Goal: Task Accomplishment & Management: Complete application form

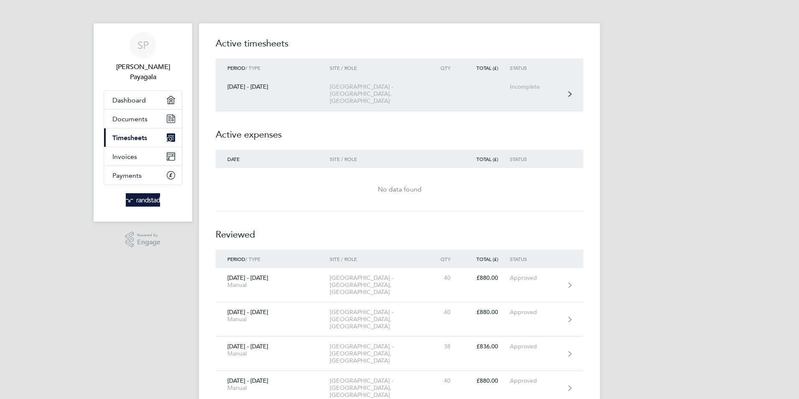
click at [569, 91] on icon at bounding box center [569, 93] width 3 height 5
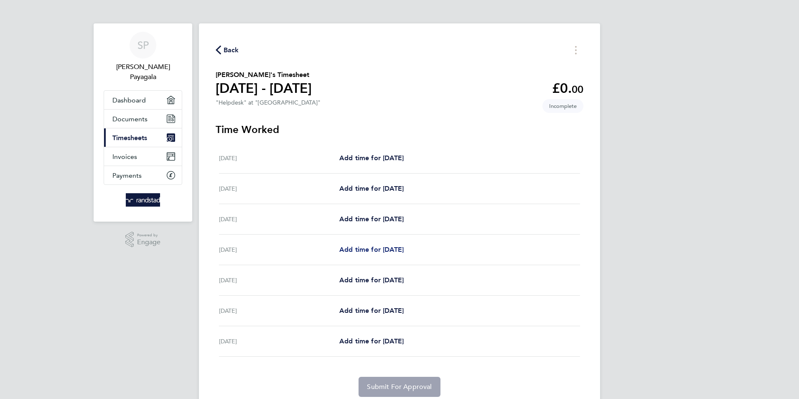
click at [400, 247] on span "Add time for [DATE]" at bounding box center [371, 249] width 64 height 8
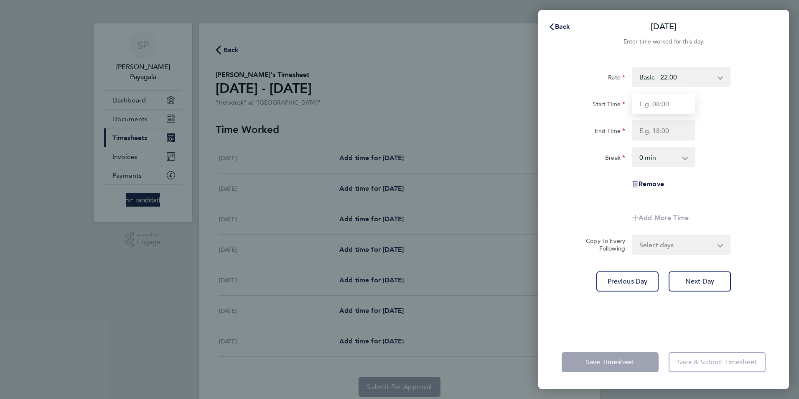
click at [667, 101] on input "Start Time" at bounding box center [664, 104] width 64 height 20
type input "08:00"
click at [657, 132] on input "End Time" at bounding box center [664, 130] width 64 height 20
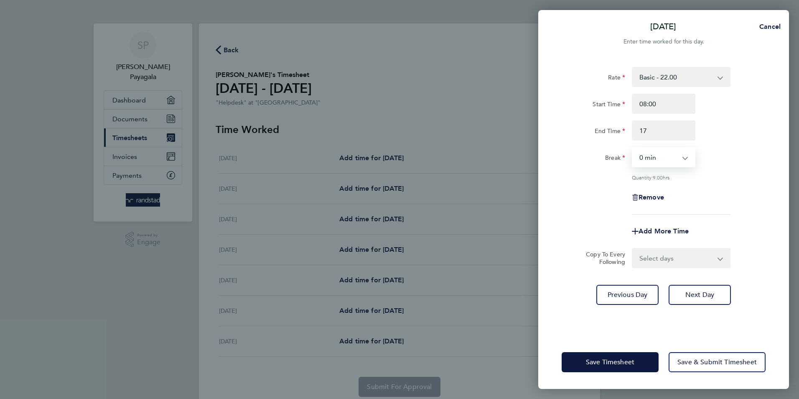
type input "17:00"
click at [666, 158] on select "0 min 15 min 30 min 45 min 60 min 75 min 90 min" at bounding box center [659, 157] width 52 height 18
select select "60"
click at [633, 148] on select "0 min 15 min 30 min 45 min 60 min 75 min 90 min" at bounding box center [659, 157] width 52 height 18
click at [708, 295] on span "Next Day" at bounding box center [699, 294] width 29 height 8
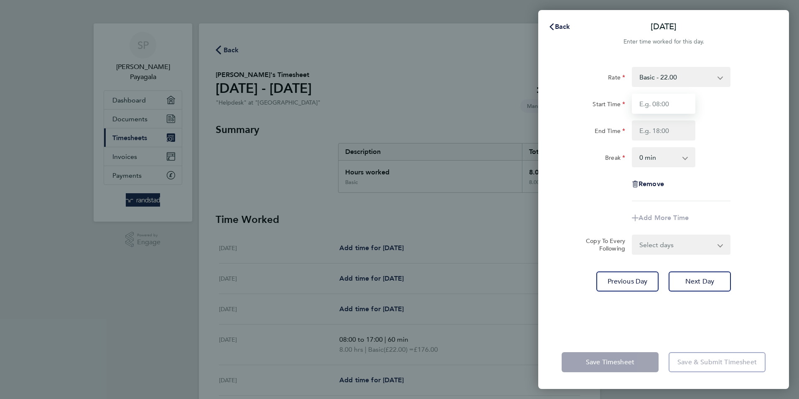
click at [646, 108] on input "Start Time" at bounding box center [664, 104] width 64 height 20
type input "08:00"
click at [663, 132] on input "End Time" at bounding box center [664, 130] width 64 height 20
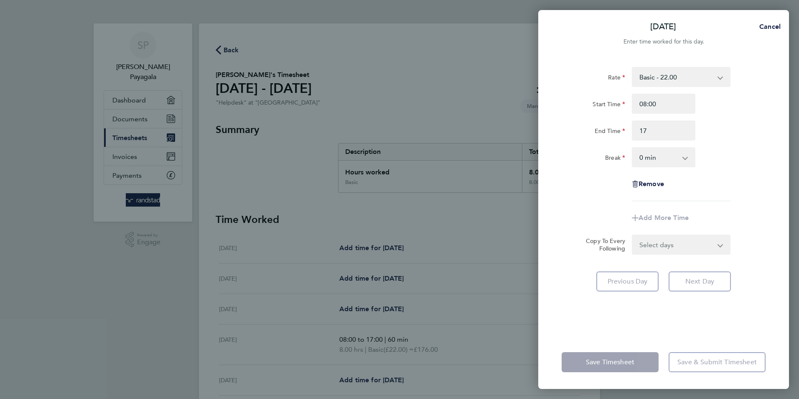
type input "17:00"
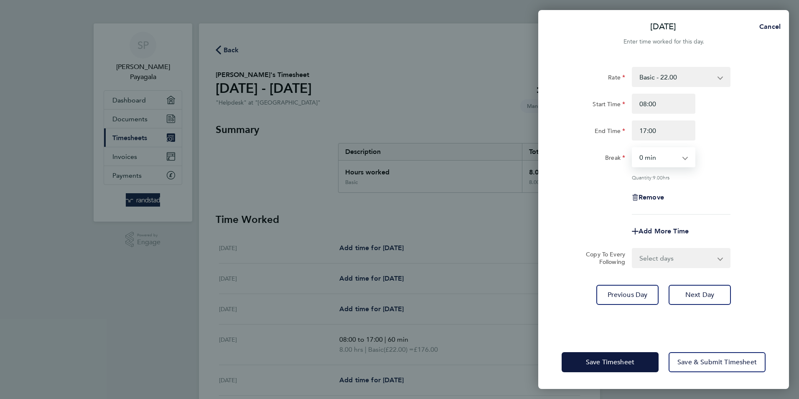
click at [665, 158] on select "0 min 15 min 30 min 45 min 60 min 75 min 90 min" at bounding box center [659, 157] width 52 height 18
select select "60"
click at [633, 148] on select "0 min 15 min 30 min 45 min 60 min 75 min 90 min" at bounding box center [659, 157] width 52 height 18
drag, startPoint x: 711, startPoint y: 294, endPoint x: 708, endPoint y: 290, distance: 5.1
click at [711, 294] on span "Next Day" at bounding box center [699, 294] width 29 height 8
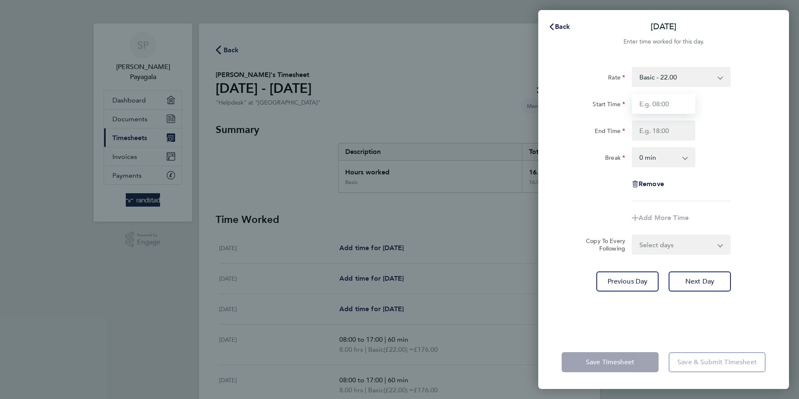
click at [644, 105] on input "Start Time" at bounding box center [664, 104] width 64 height 20
type input "08:00"
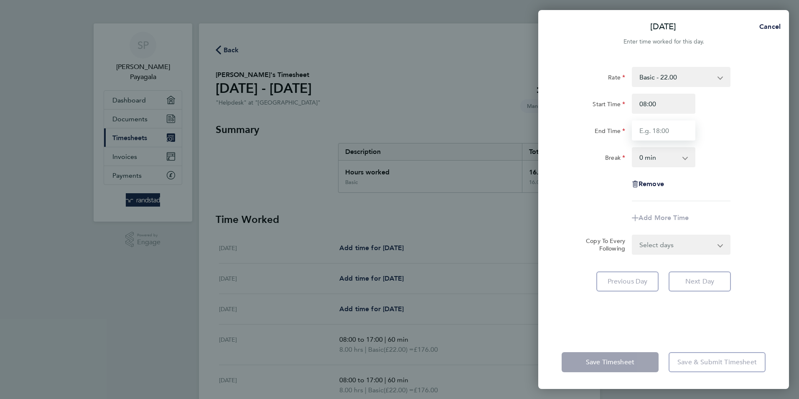
click at [656, 131] on input "End Time" at bounding box center [664, 130] width 64 height 20
type input "17:00"
click at [666, 156] on select "0 min 15 min 30 min 45 min 60 min 75 min 90 min" at bounding box center [659, 157] width 52 height 18
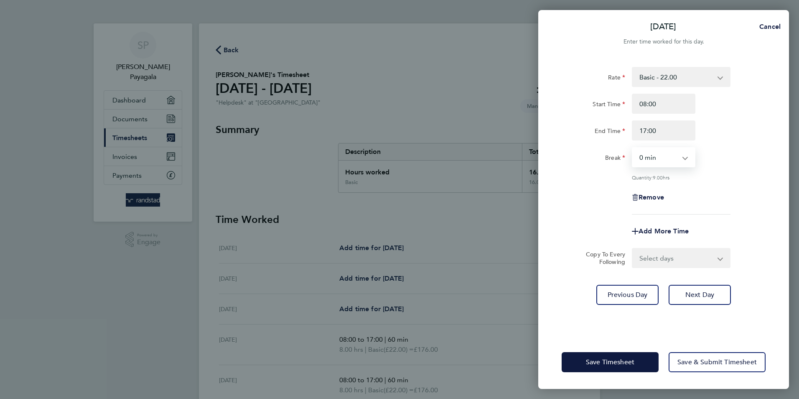
select select "60"
click at [633, 148] on select "0 min 15 min 30 min 45 min 60 min 75 min 90 min" at bounding box center [659, 157] width 52 height 18
click at [704, 295] on span "Next Day" at bounding box center [699, 294] width 29 height 8
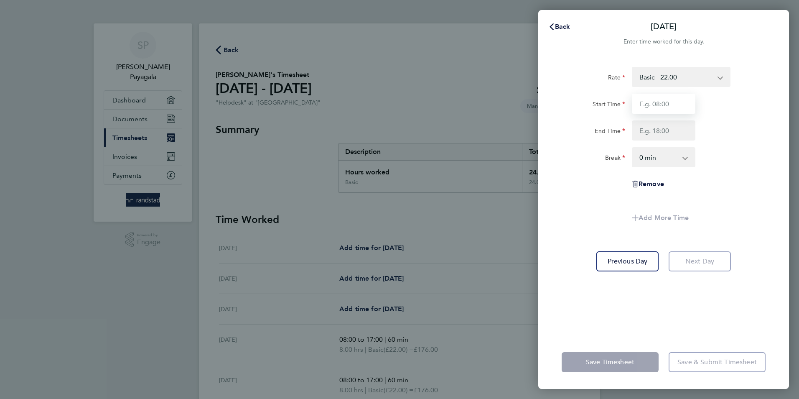
click at [655, 102] on input "Start Time" at bounding box center [664, 104] width 64 height 20
type input "08:00"
click at [650, 132] on input "End Time" at bounding box center [664, 130] width 64 height 20
type input "17:00"
click at [652, 154] on select "0 min 15 min 30 min 45 min 60 min 75 min 90 min" at bounding box center [659, 157] width 52 height 18
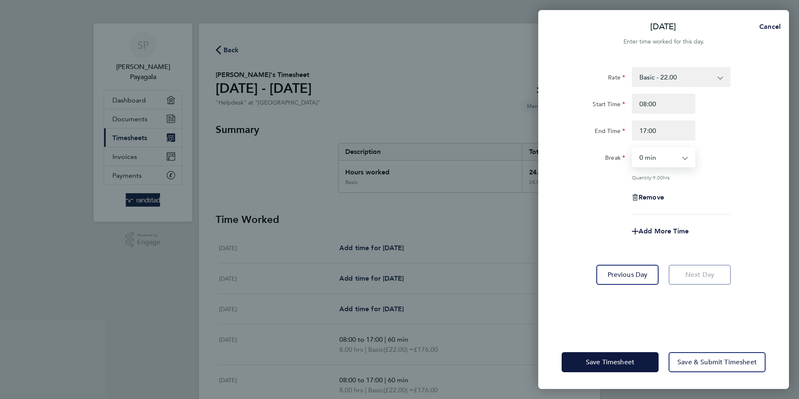
select select "60"
click at [633, 148] on select "0 min 15 min 30 min 45 min 60 min 75 min 90 min" at bounding box center [659, 157] width 52 height 18
click at [613, 363] on span "Save Timesheet" at bounding box center [610, 362] width 48 height 8
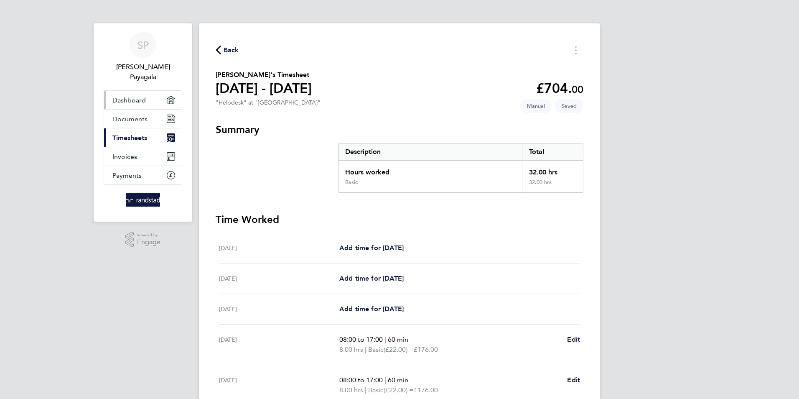
click at [131, 98] on span "Dashboard" at bounding box center [128, 100] width 33 height 8
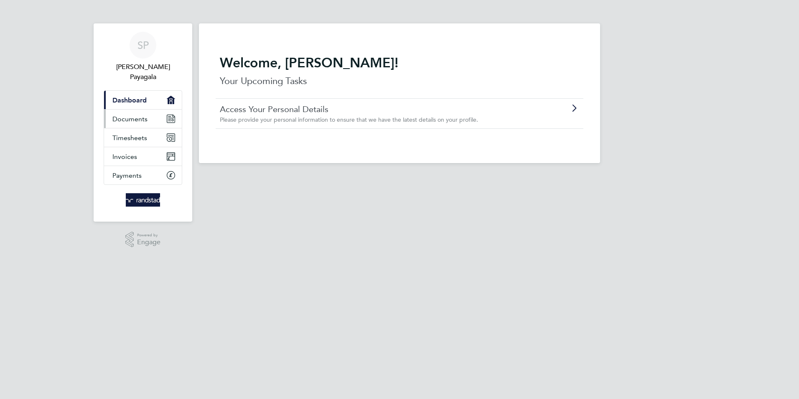
click at [133, 119] on span "Documents" at bounding box center [129, 119] width 35 height 8
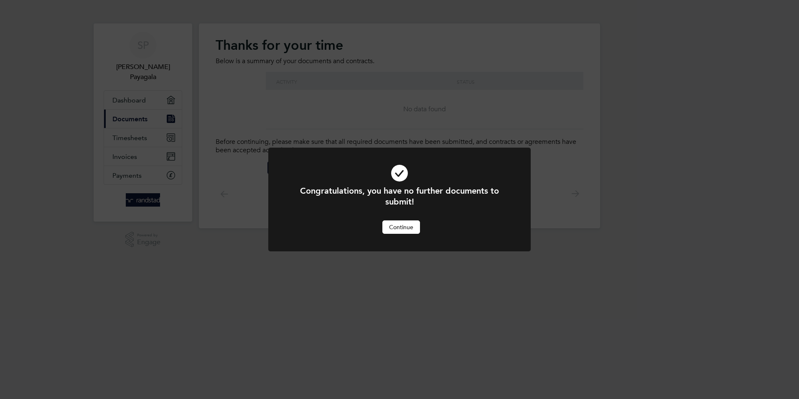
click at [399, 225] on button "Continue" at bounding box center [401, 226] width 38 height 13
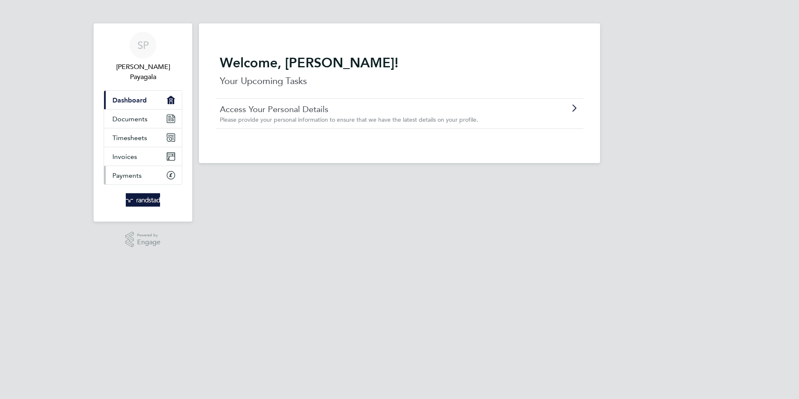
click at [124, 172] on span "Payments" at bounding box center [126, 175] width 29 height 8
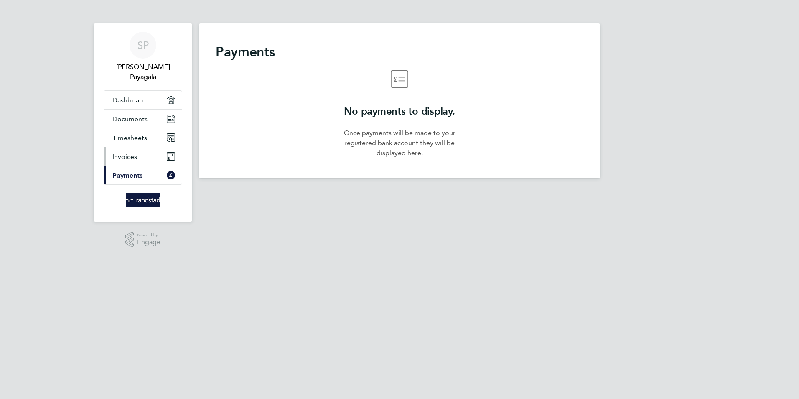
click at [123, 157] on span "Invoices" at bounding box center [124, 157] width 25 height 8
